Goal: Use online tool/utility: Utilize a website feature to perform a specific function

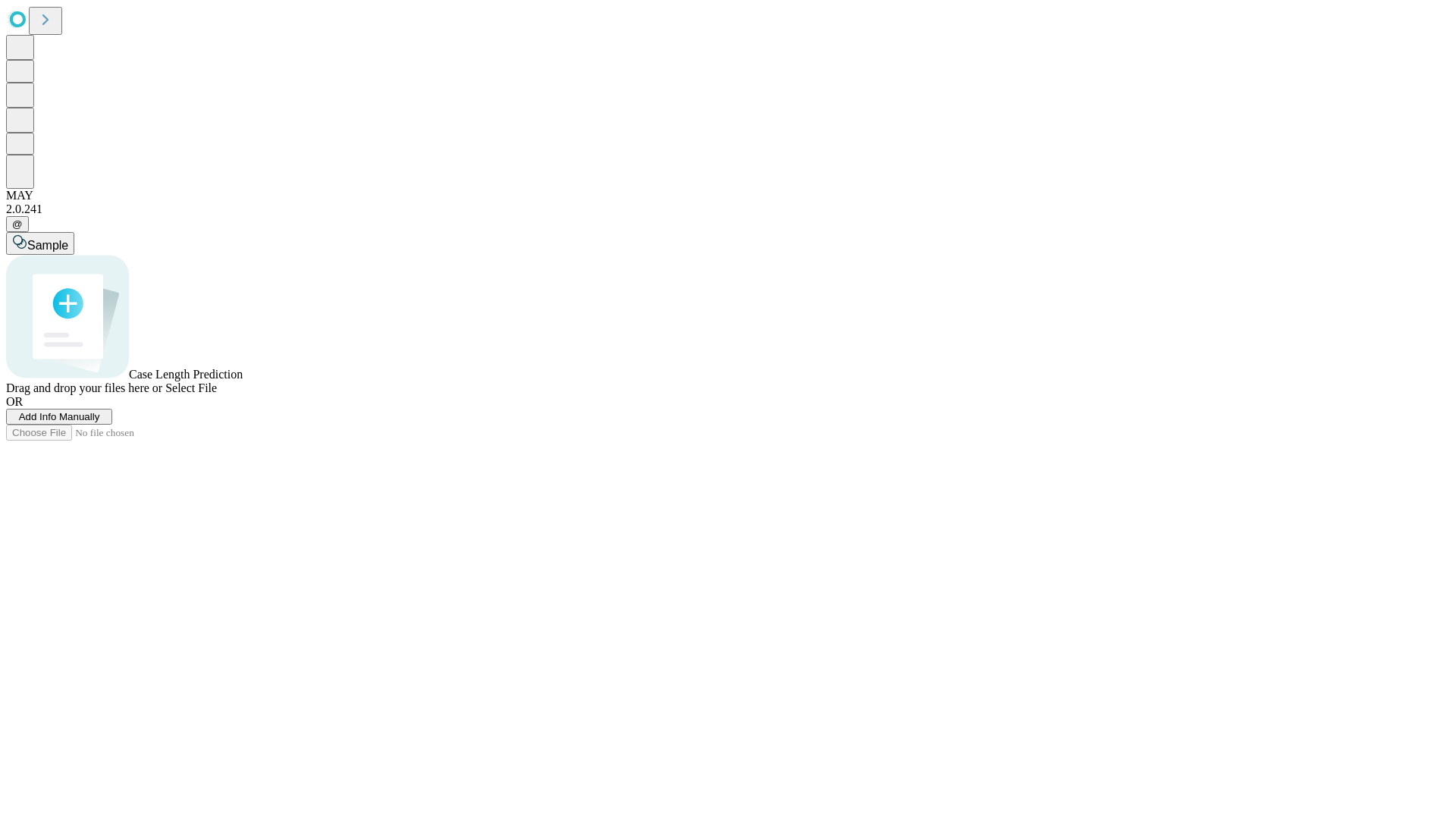
click at [100, 422] on span "Add Info Manually" at bounding box center [60, 415] width 81 height 11
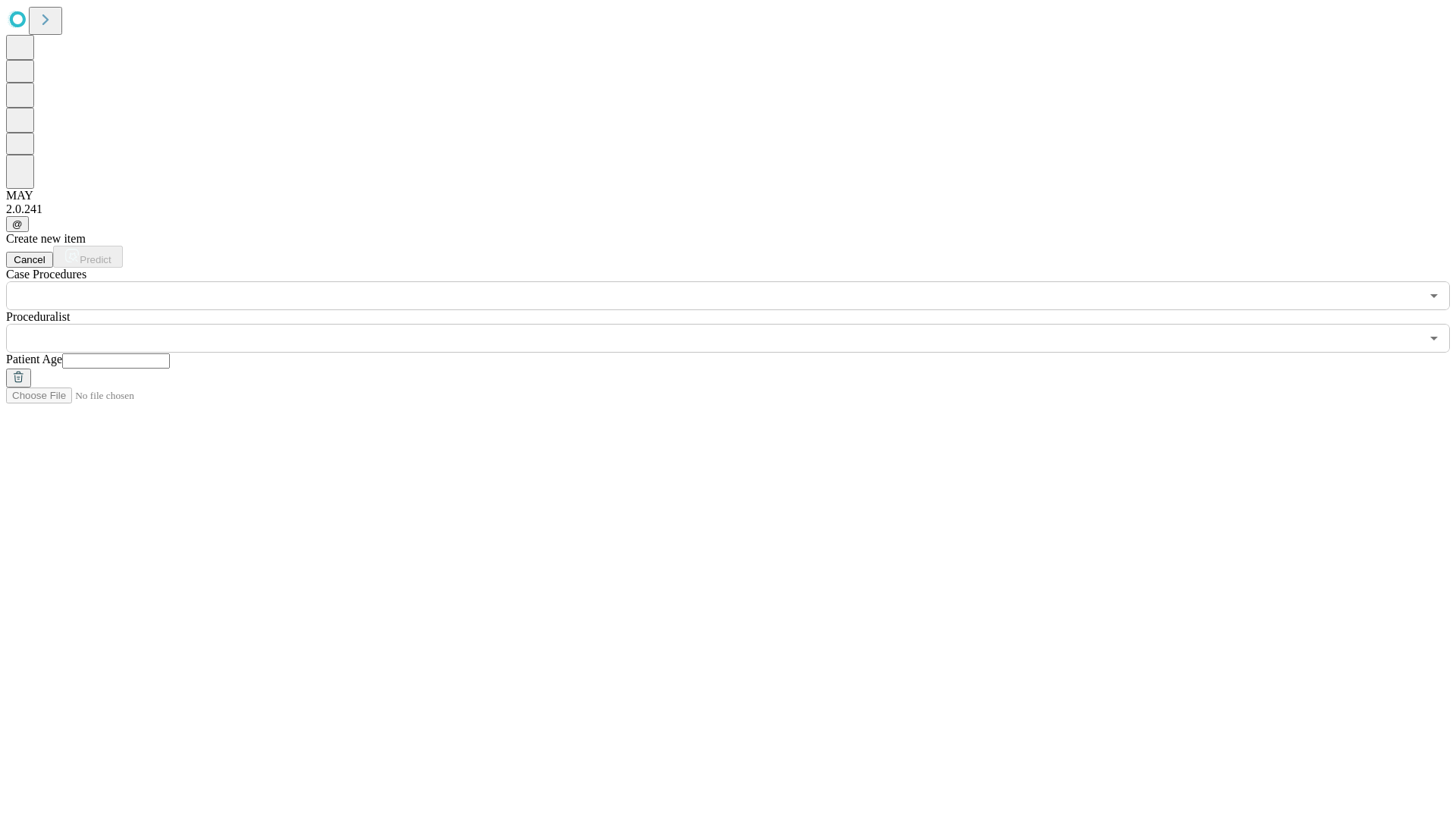
click at [170, 353] on input "text" at bounding box center [116, 360] width 108 height 15
type input "**"
click at [739, 323] on input "text" at bounding box center [713, 337] width 1414 height 29
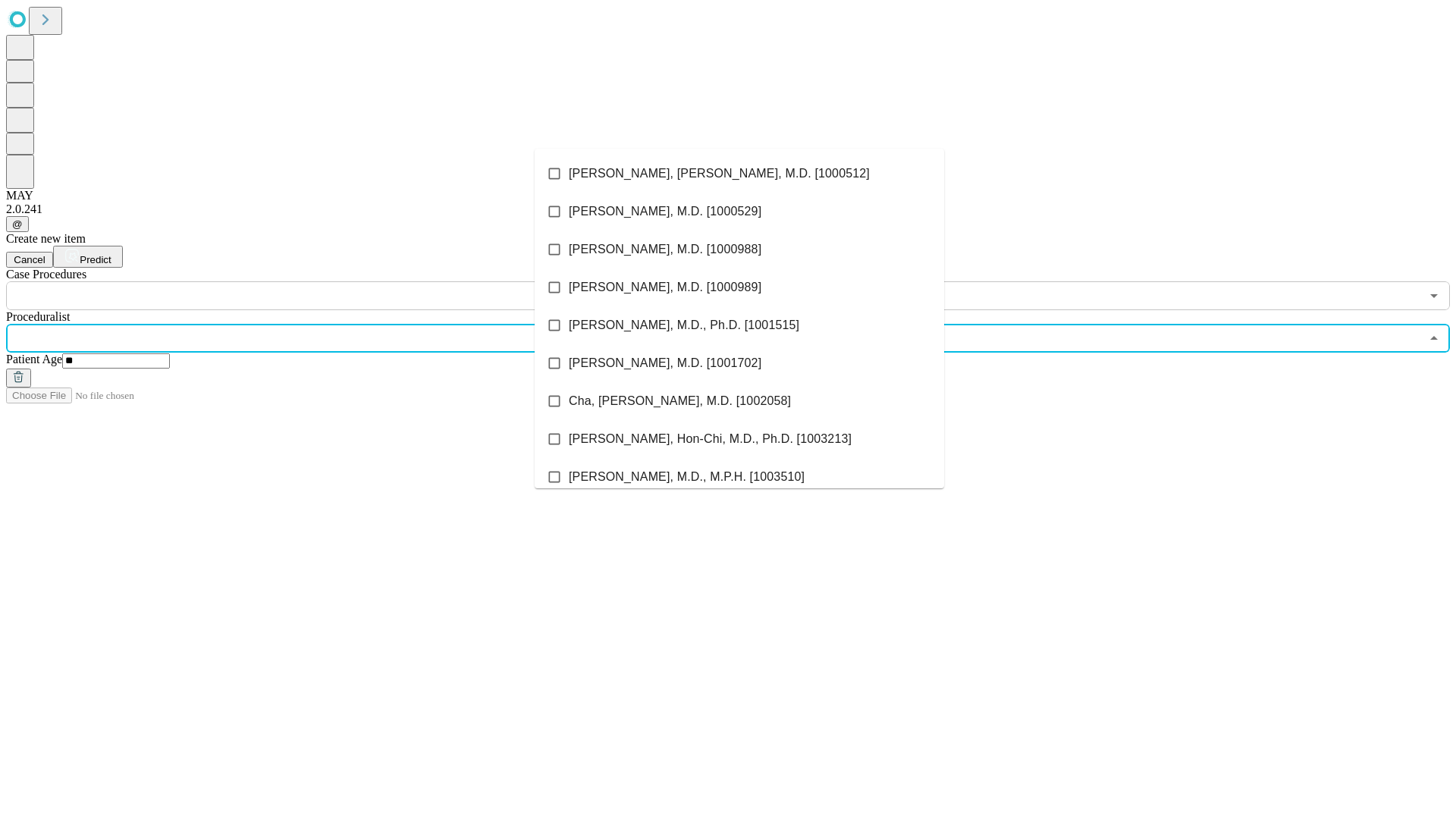
click at [739, 174] on li "[PERSON_NAME], [PERSON_NAME], M.D. [1000512]" at bounding box center [739, 174] width 410 height 38
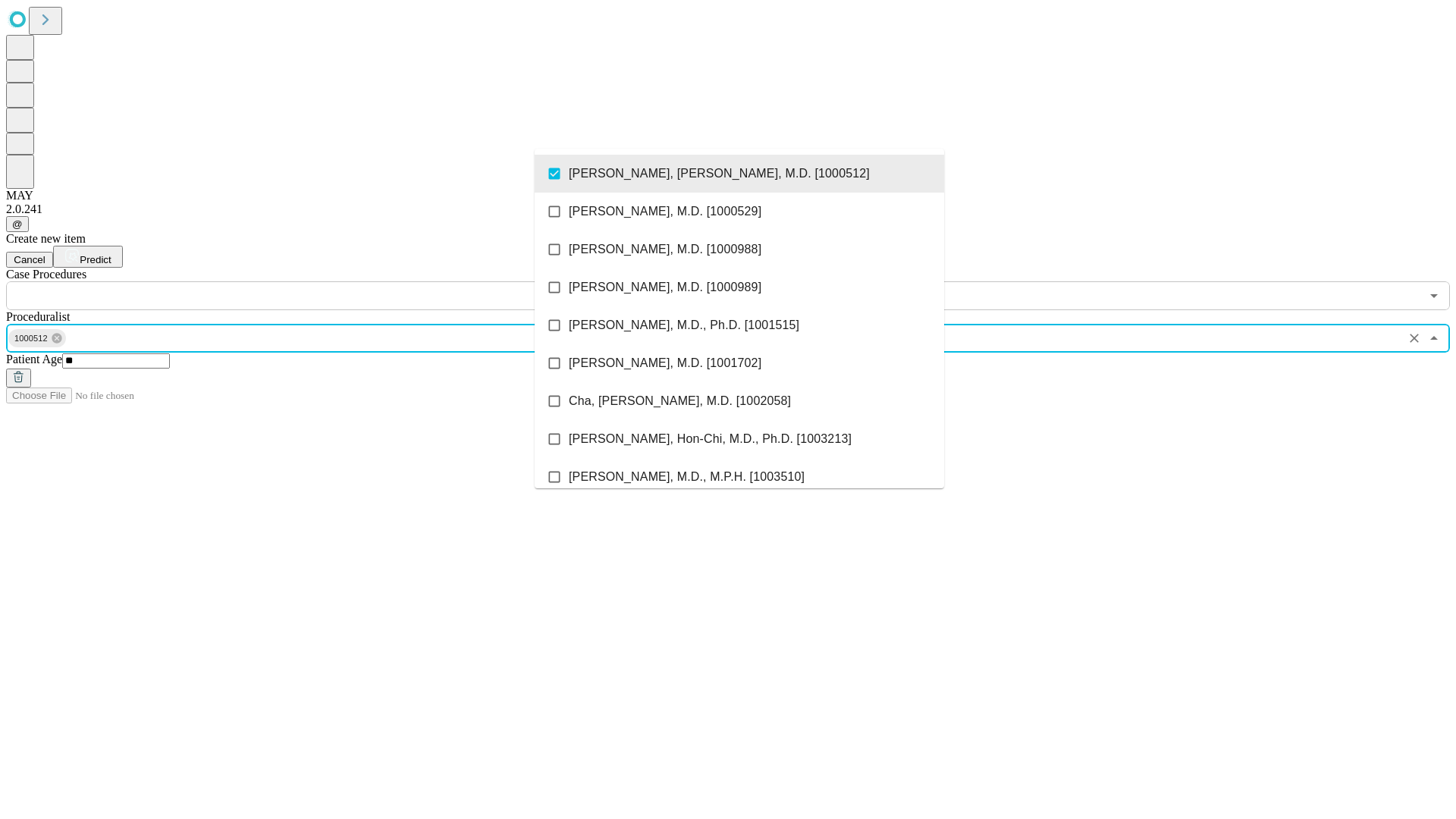
click at [318, 282] on input "text" at bounding box center [713, 295] width 1414 height 29
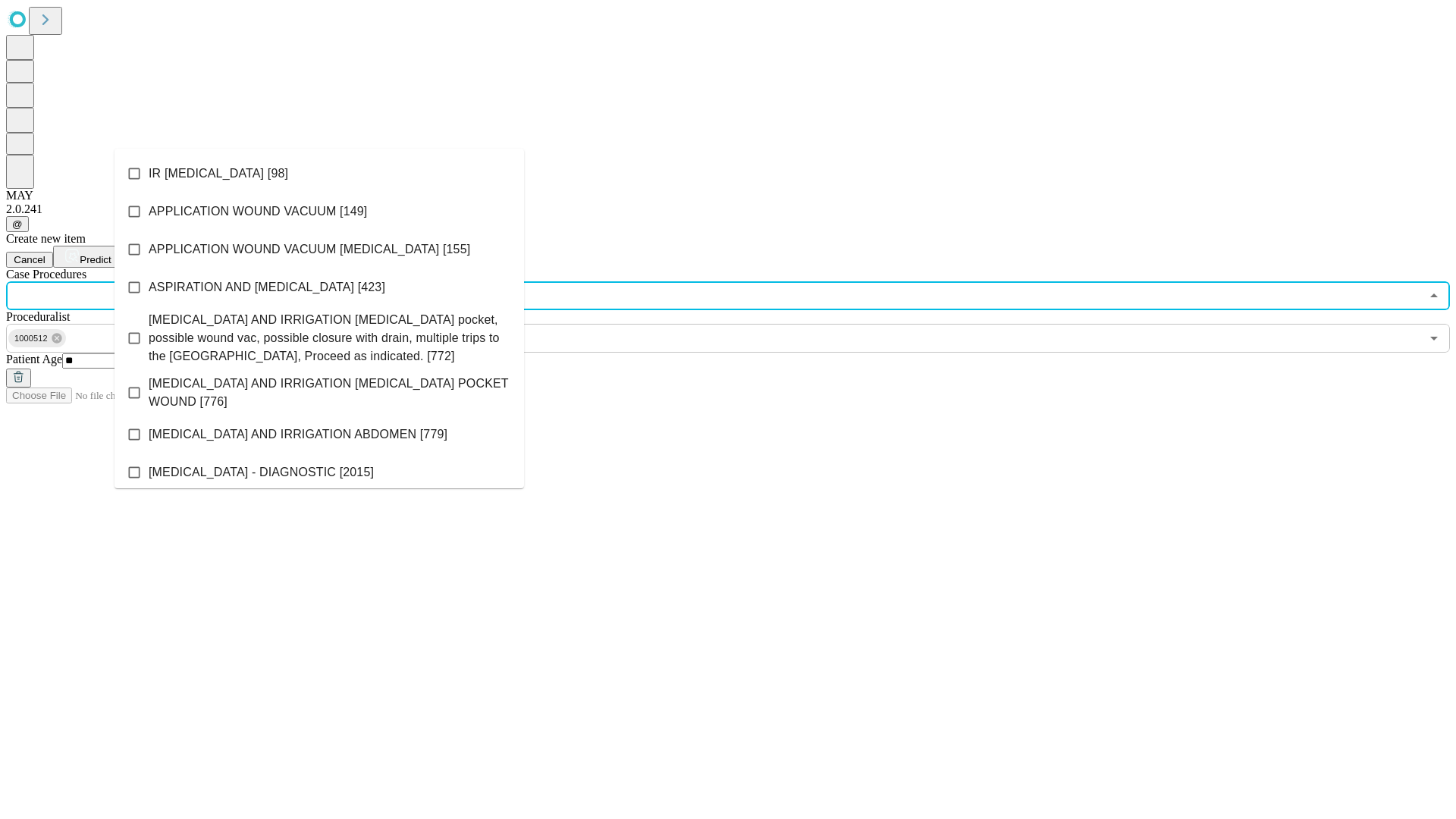
click at [319, 174] on li "IR [MEDICAL_DATA] [98]" at bounding box center [318, 174] width 410 height 38
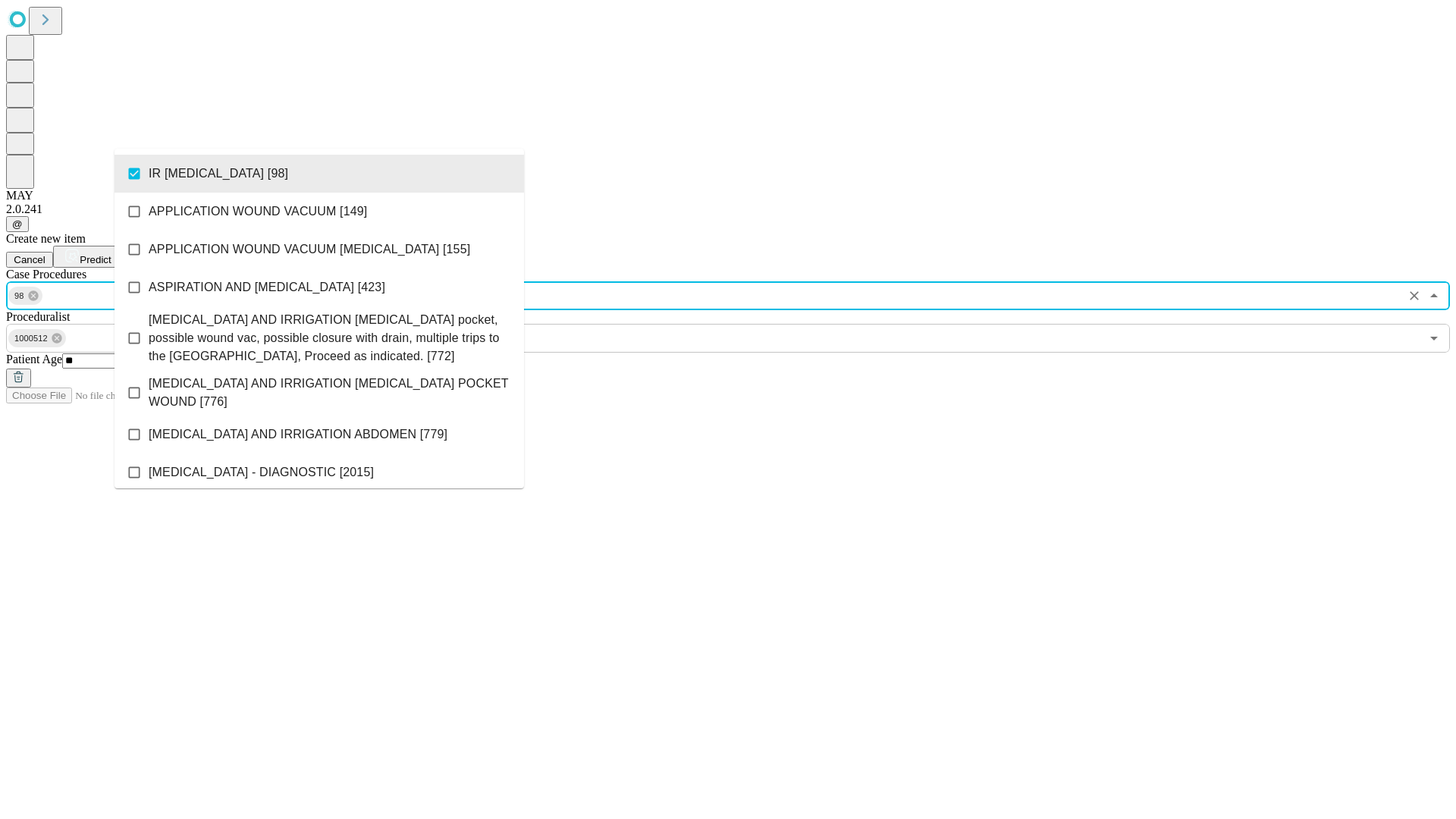
click at [111, 254] on span "Predict" at bounding box center [94, 259] width 31 height 11
